Goal: Navigation & Orientation: Find specific page/section

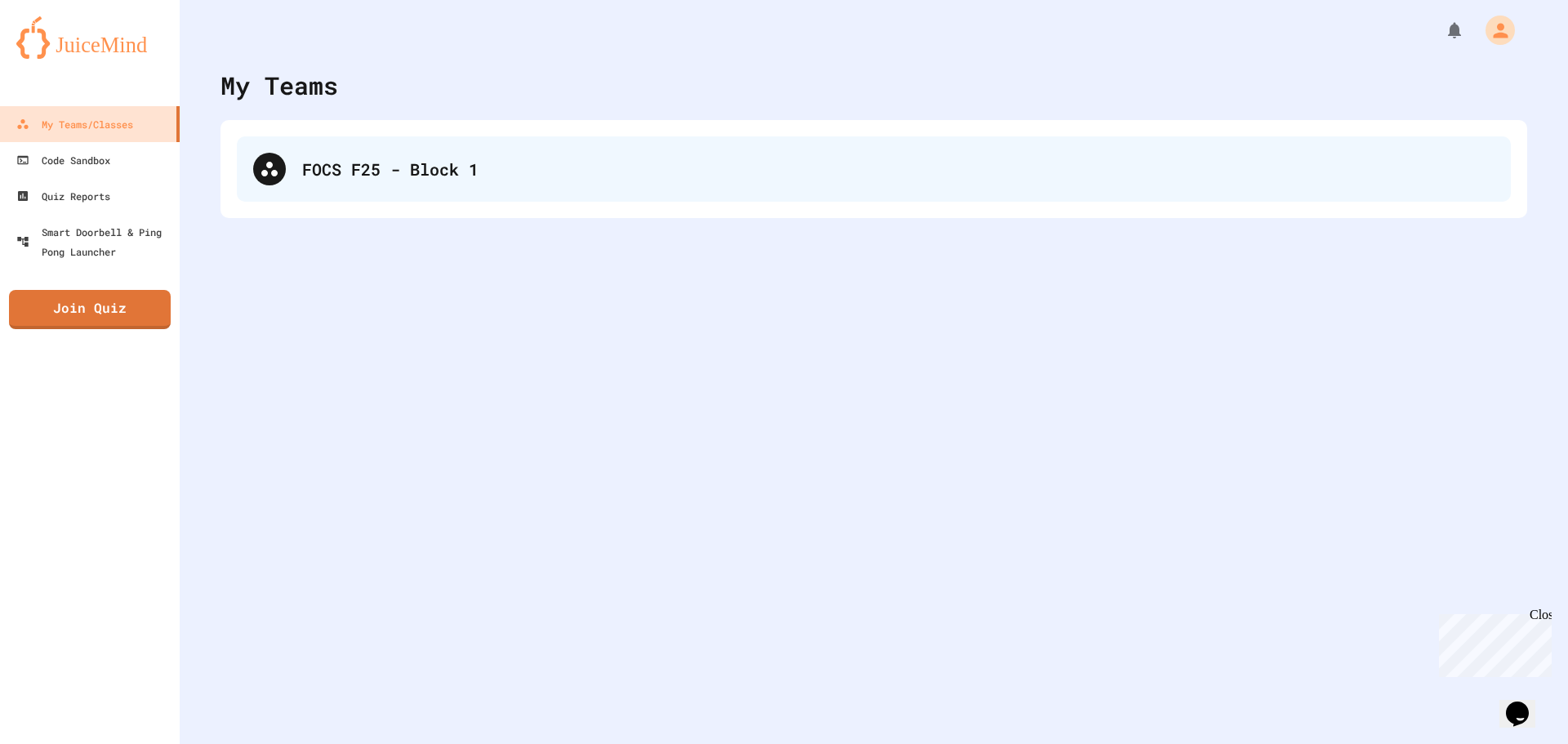
click at [510, 151] on div "FOCS F25 - Block 1" at bounding box center [874, 169] width 1274 height 66
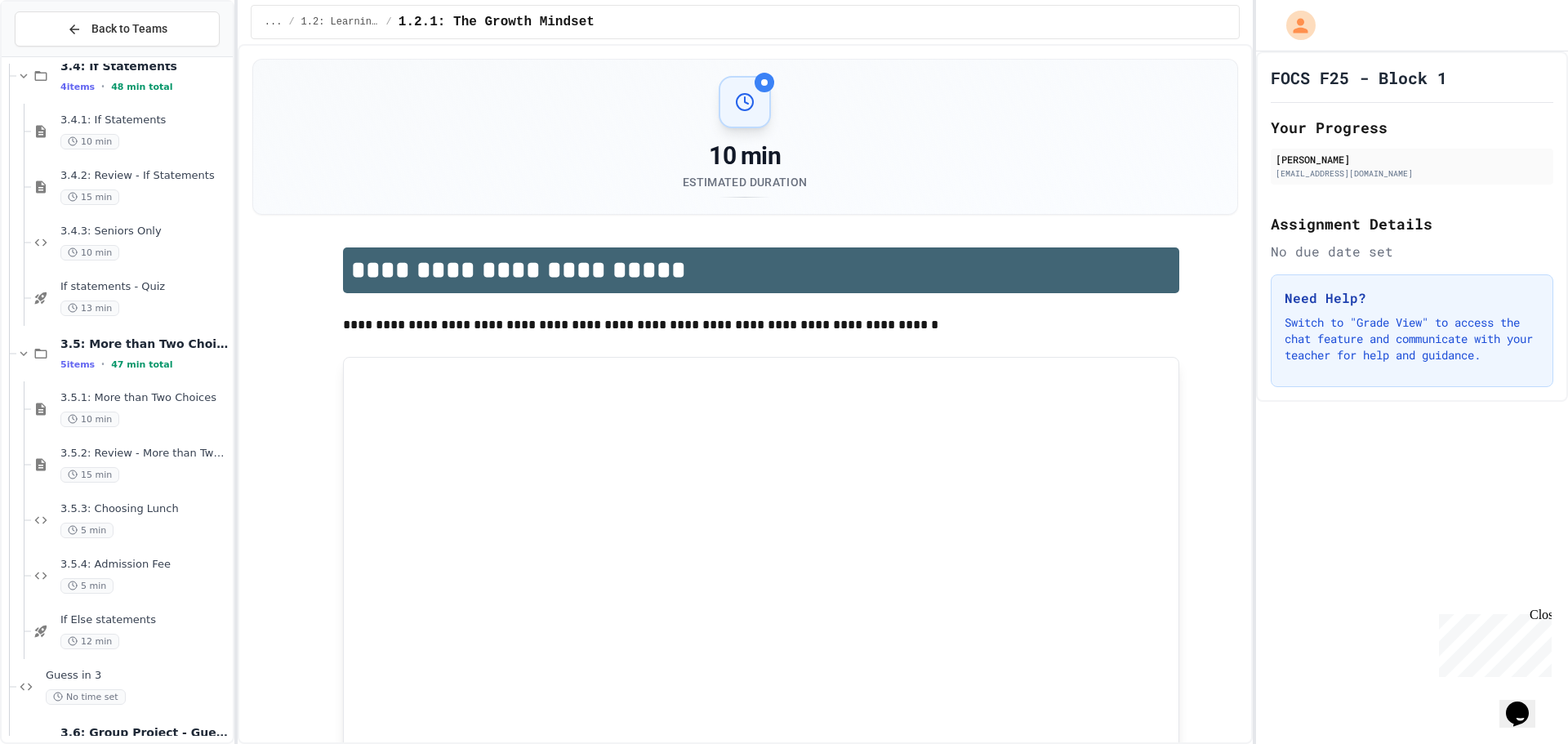
scroll to position [2956, 0]
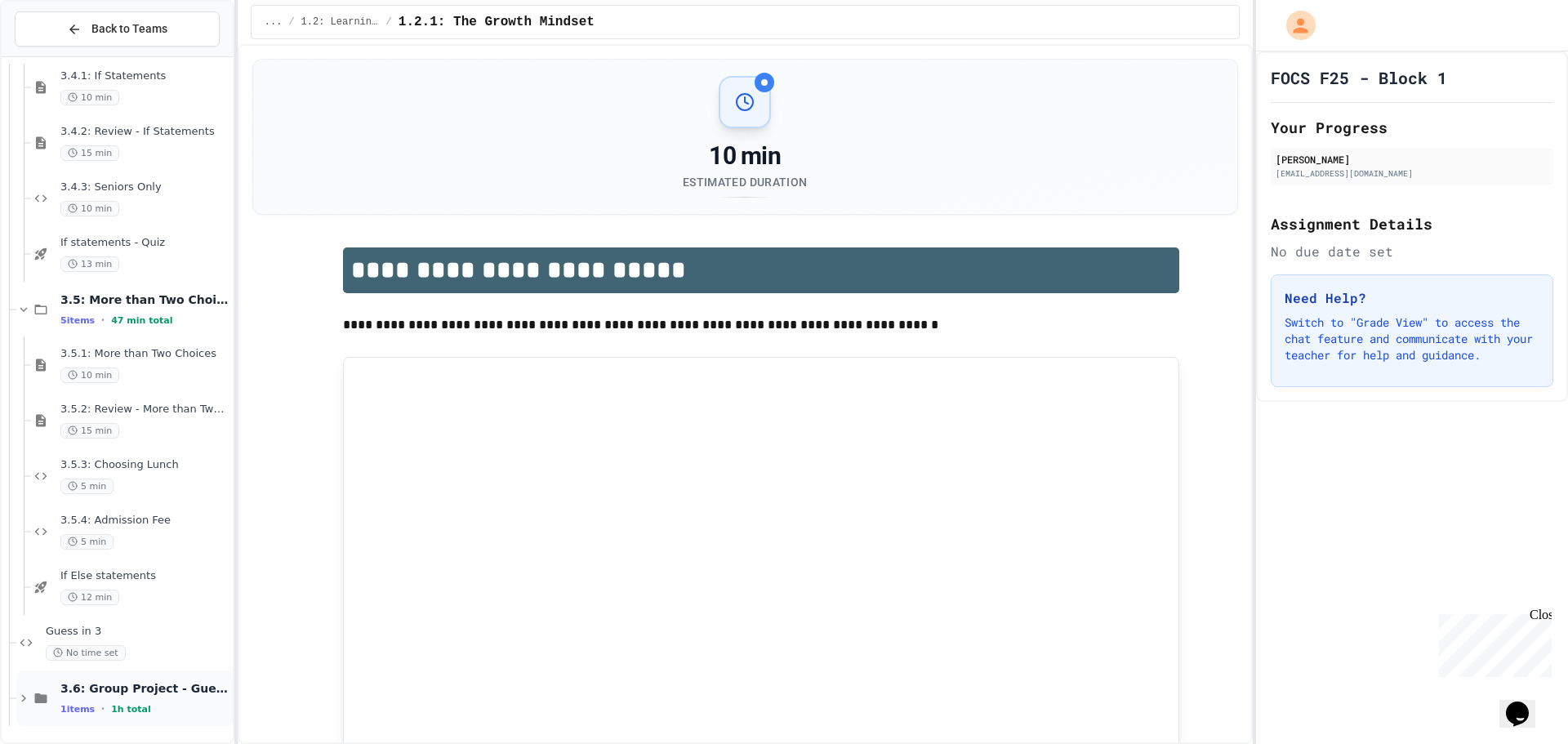
click at [155, 714] on div "1 items • 1h total" at bounding box center [144, 709] width 169 height 13
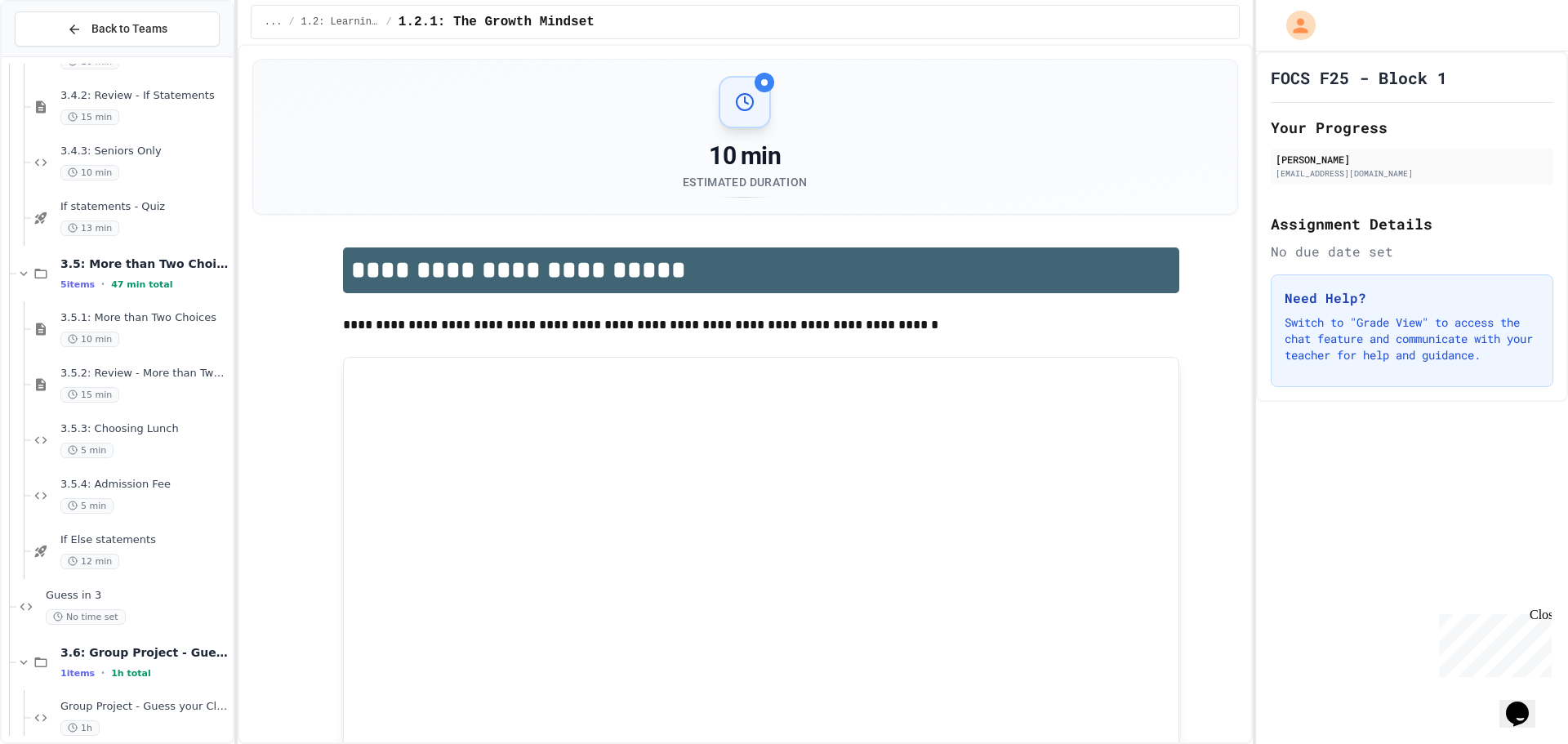
scroll to position [3011, 0]
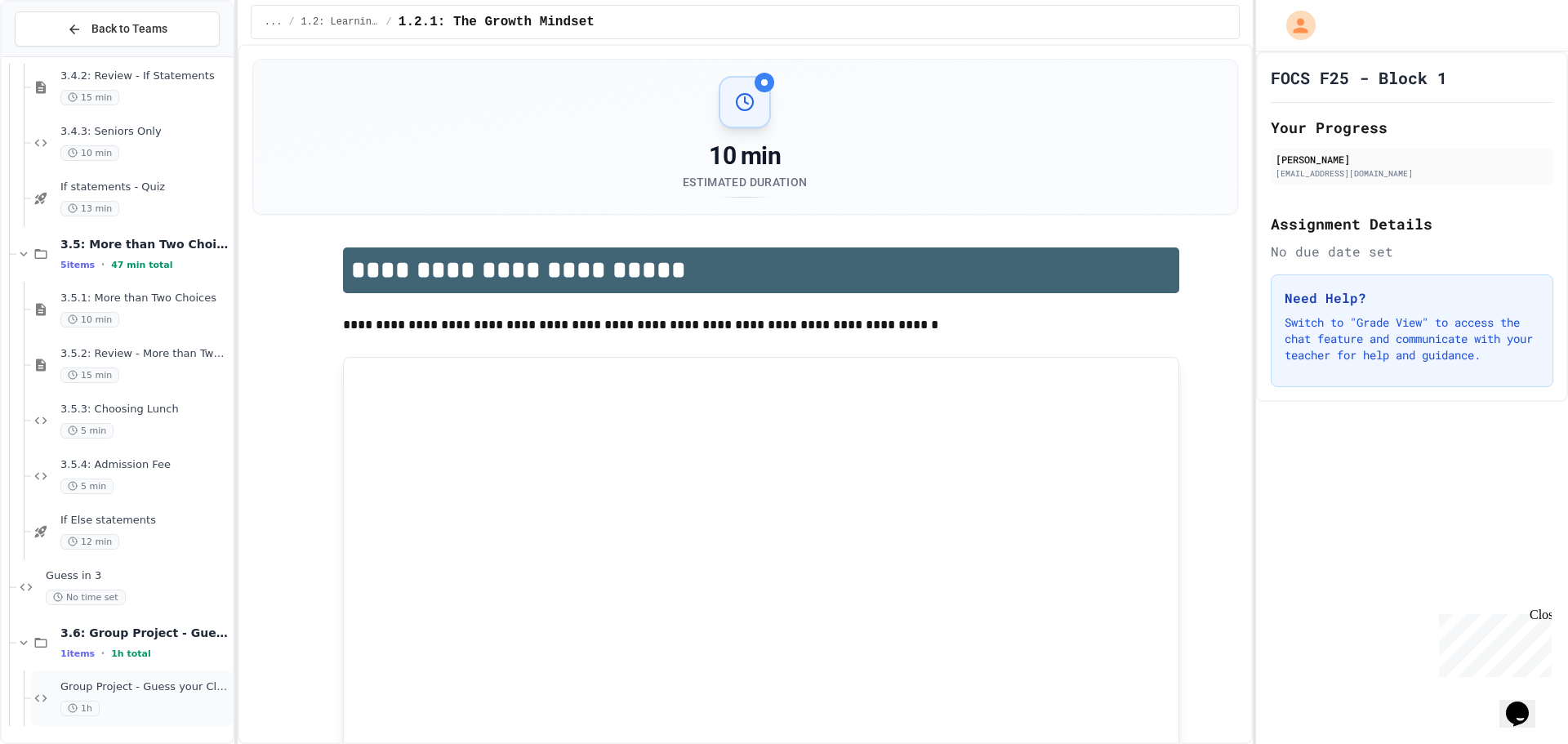
click at [167, 682] on span "Group Project - Guess your Classmates!" at bounding box center [144, 687] width 169 height 14
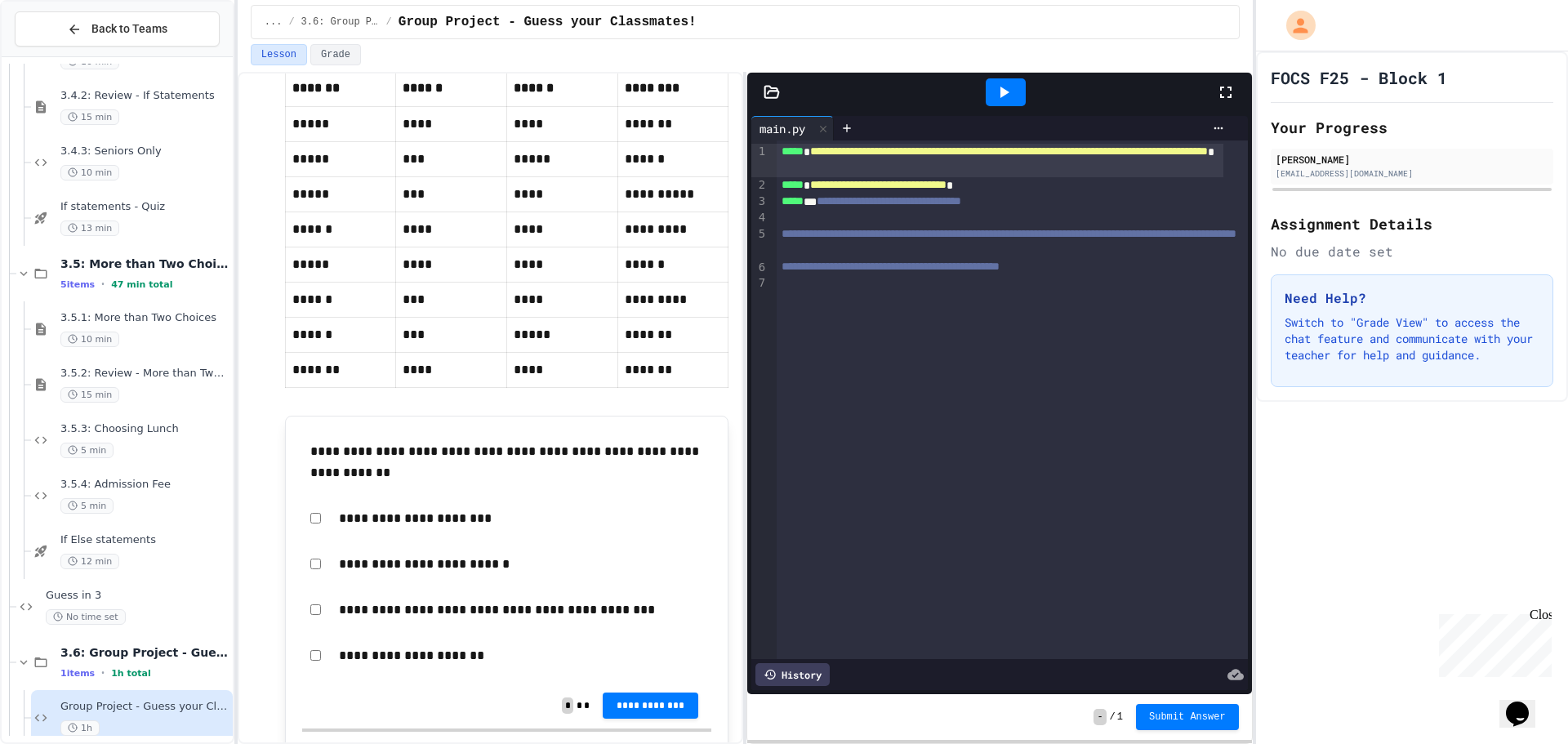
scroll to position [2449, 0]
click at [616, 698] on span "**********" at bounding box center [651, 703] width 71 height 13
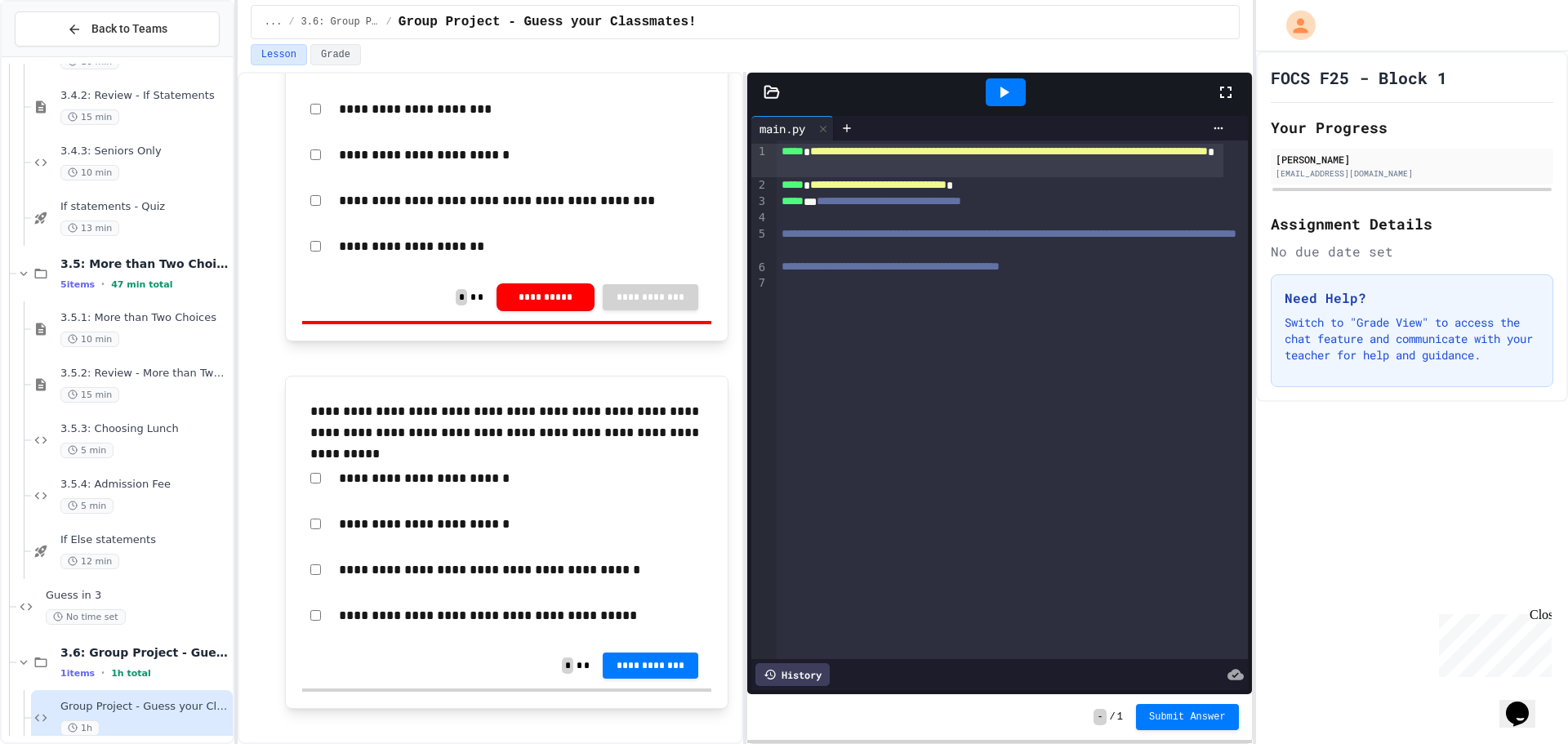
scroll to position [2939, 0]
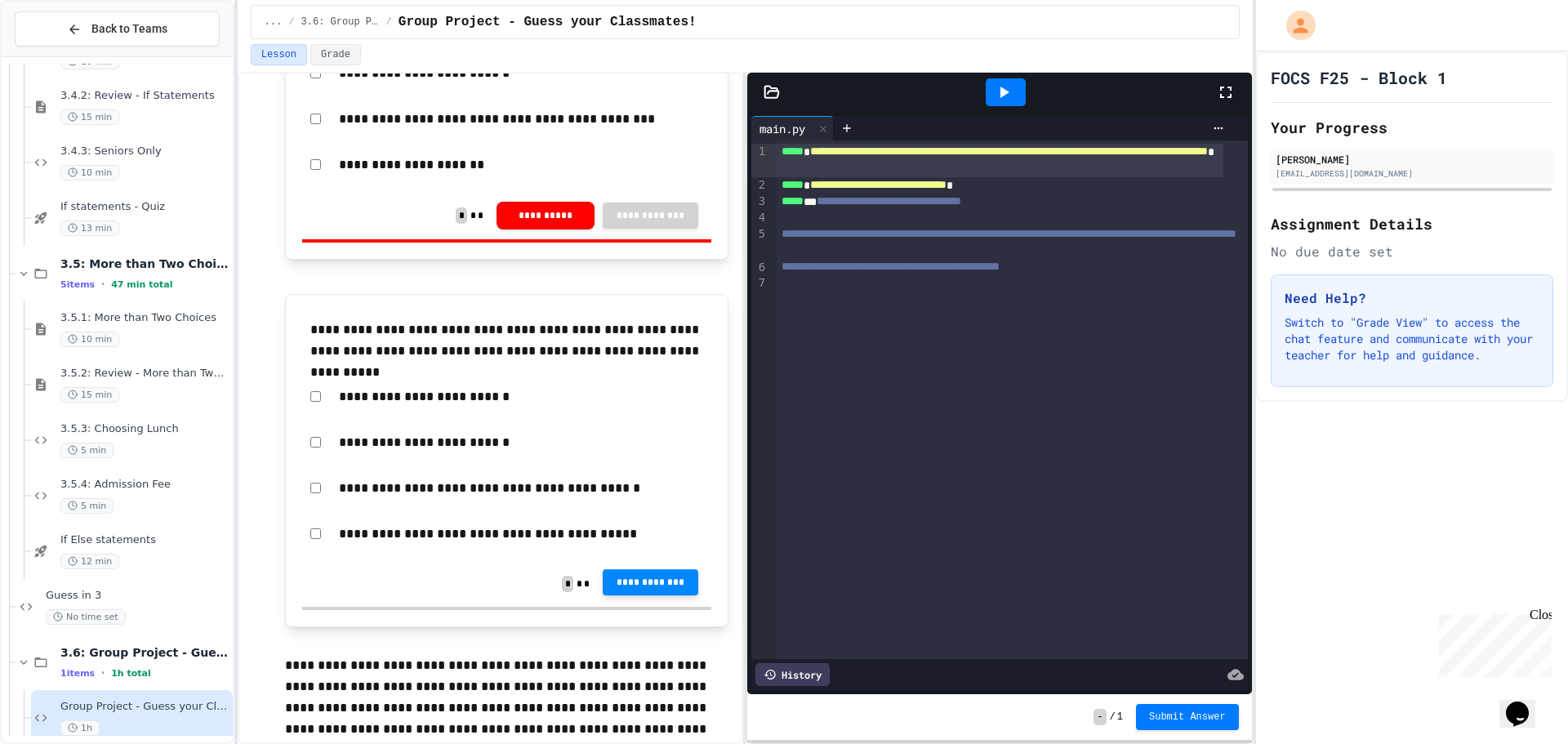
click at [618, 593] on button "**********" at bounding box center [650, 581] width 96 height 26
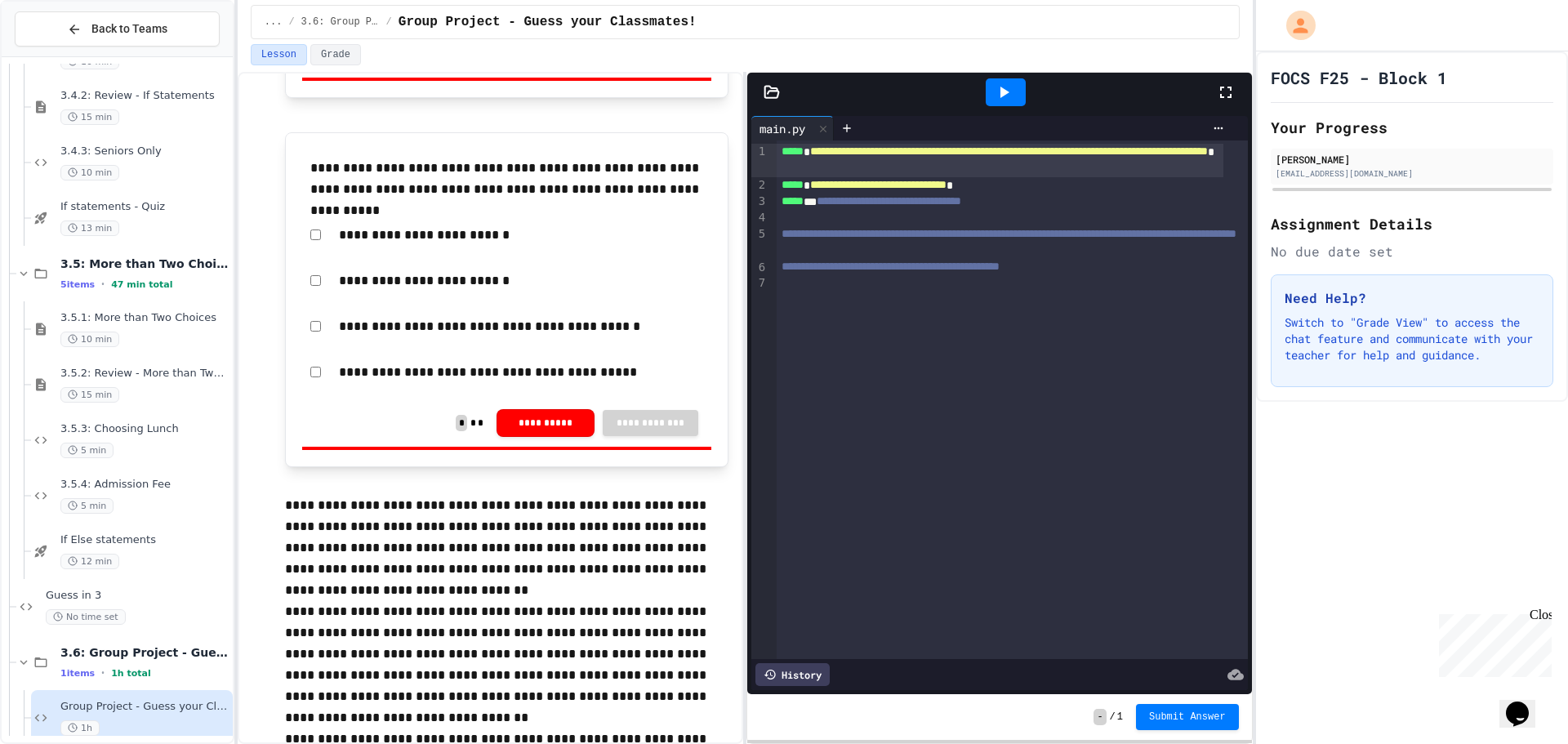
scroll to position [3305, 0]
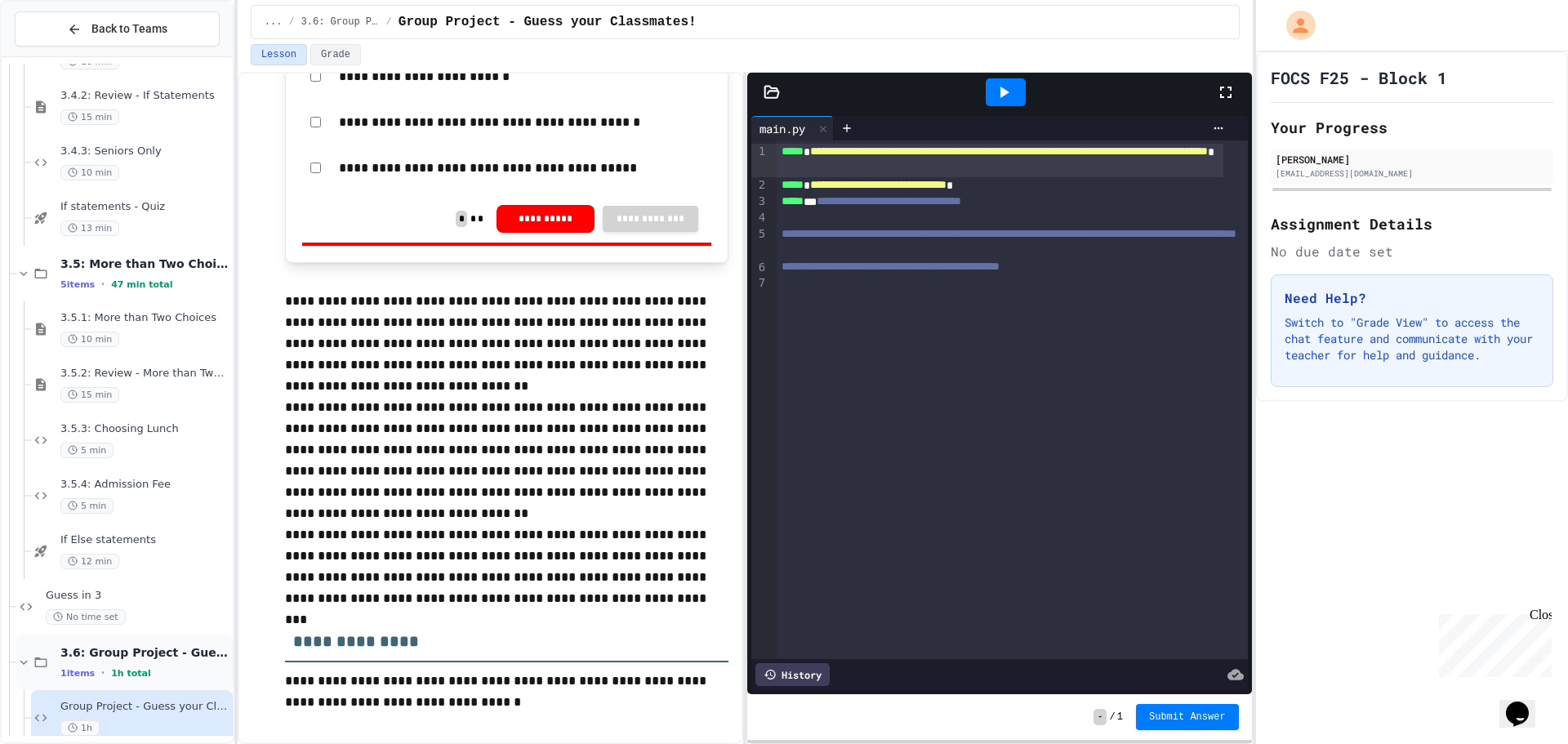
click at [195, 676] on div "1 items • 1h total" at bounding box center [144, 673] width 169 height 13
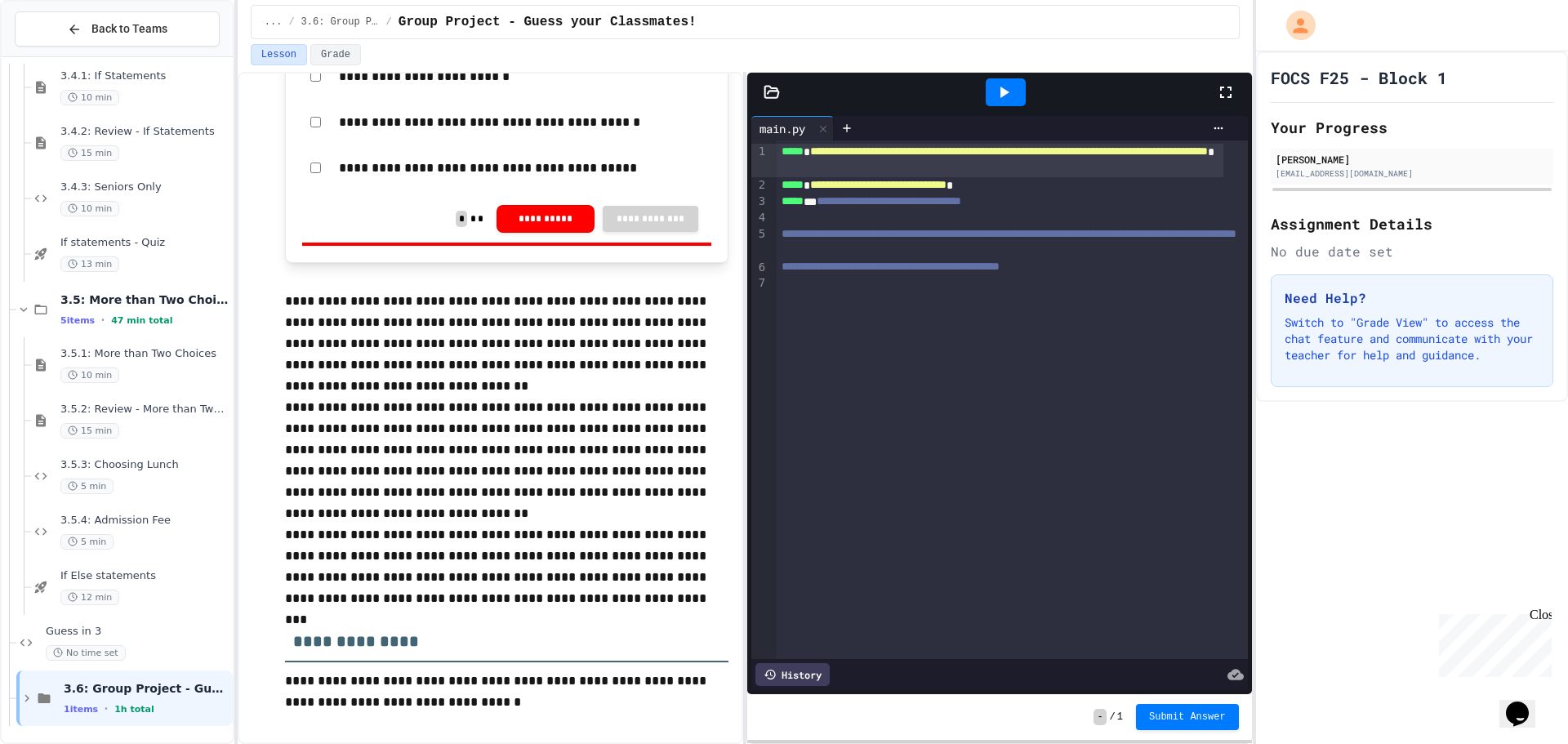
scroll to position [2936, 0]
